Goal: Task Accomplishment & Management: Manage account settings

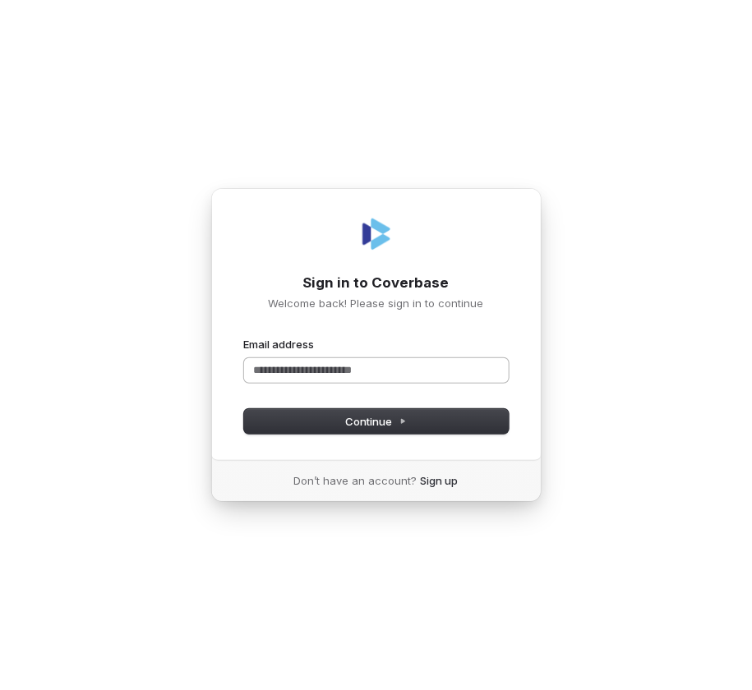
click at [321, 375] on input "Email address" at bounding box center [376, 370] width 265 height 25
click at [244, 337] on button "submit" at bounding box center [244, 337] width 0 height 0
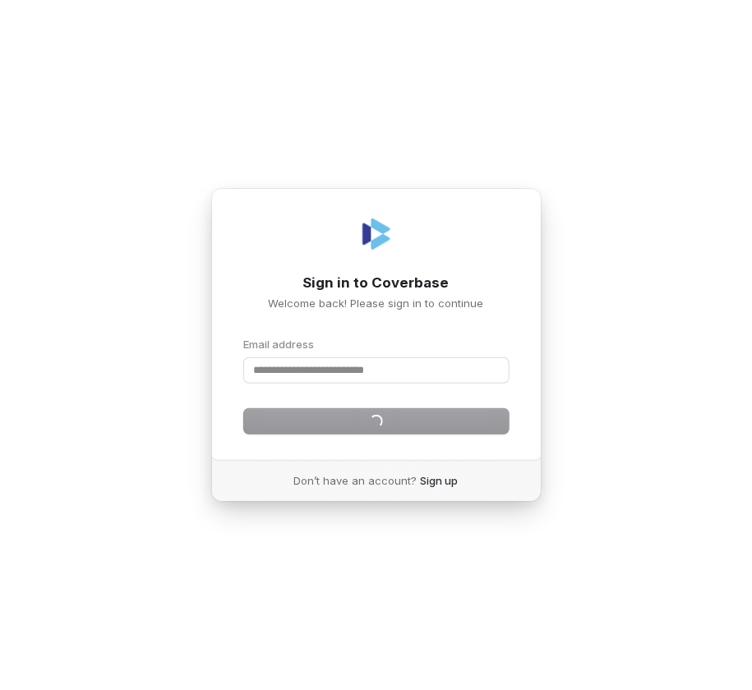
type input "**********"
